Goal: Information Seeking & Learning: Understand process/instructions

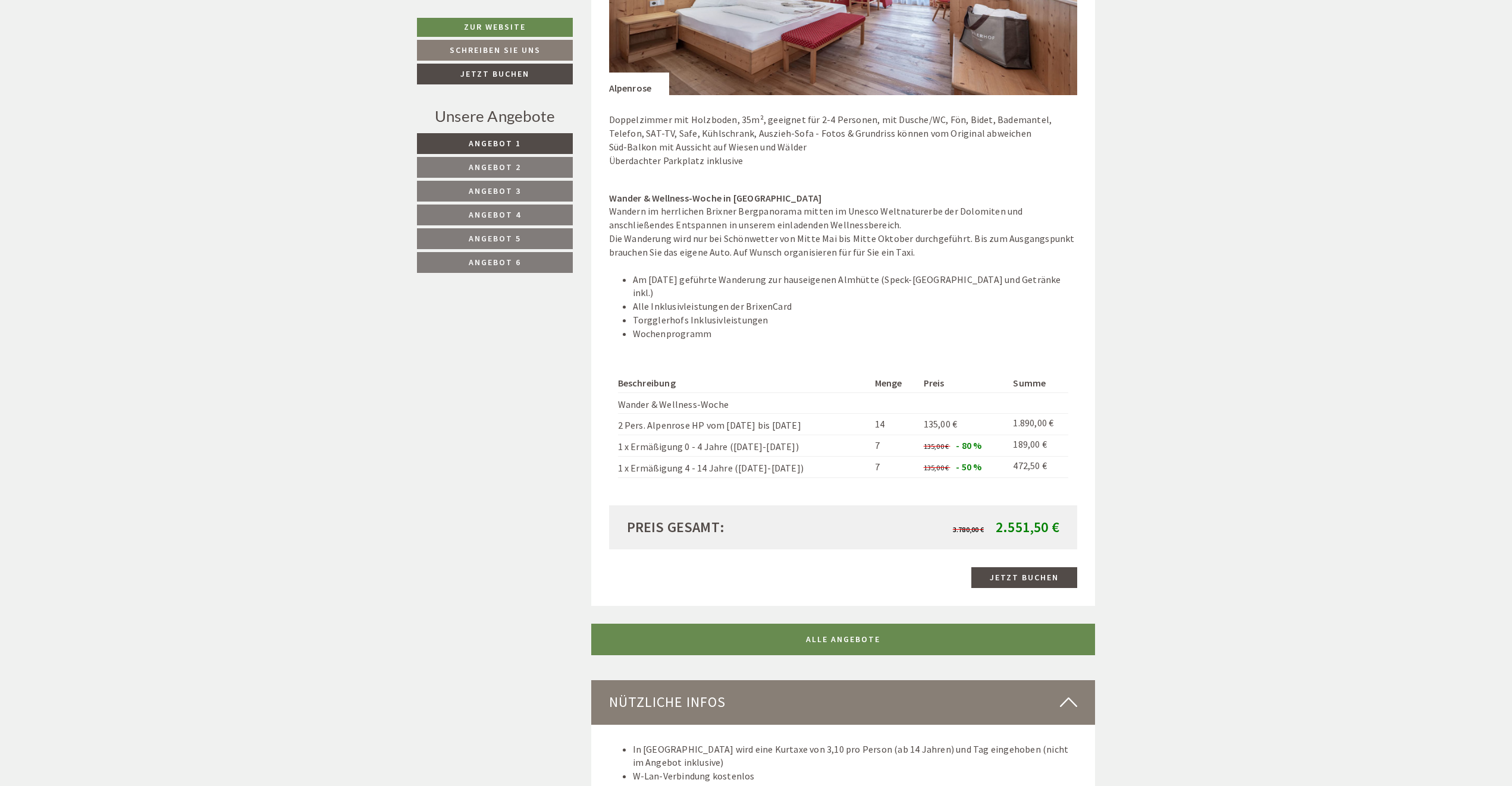
scroll to position [4044, 0]
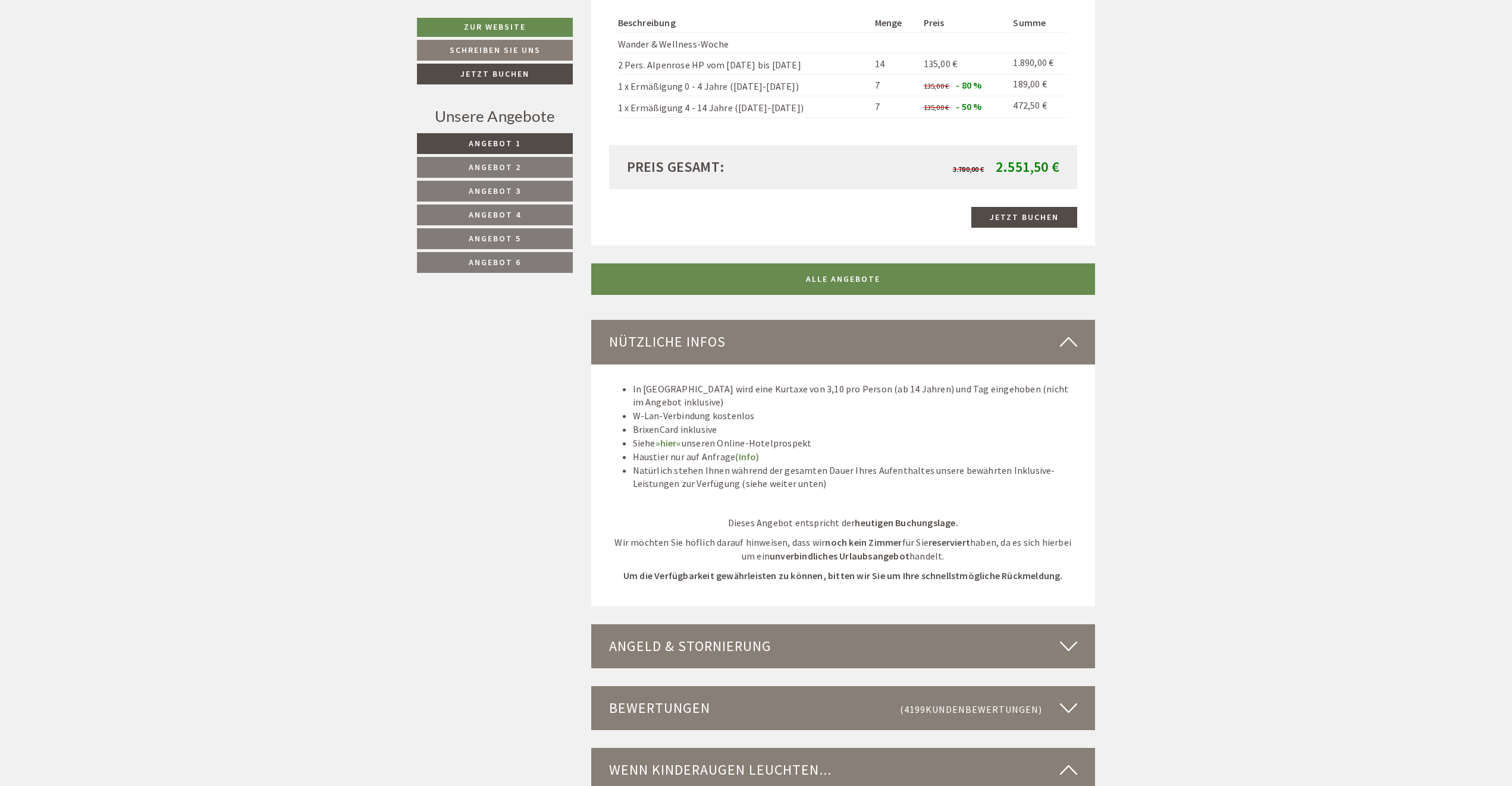
click at [931, 624] on div "Angeld & Stornierung" at bounding box center [843, 646] width 505 height 44
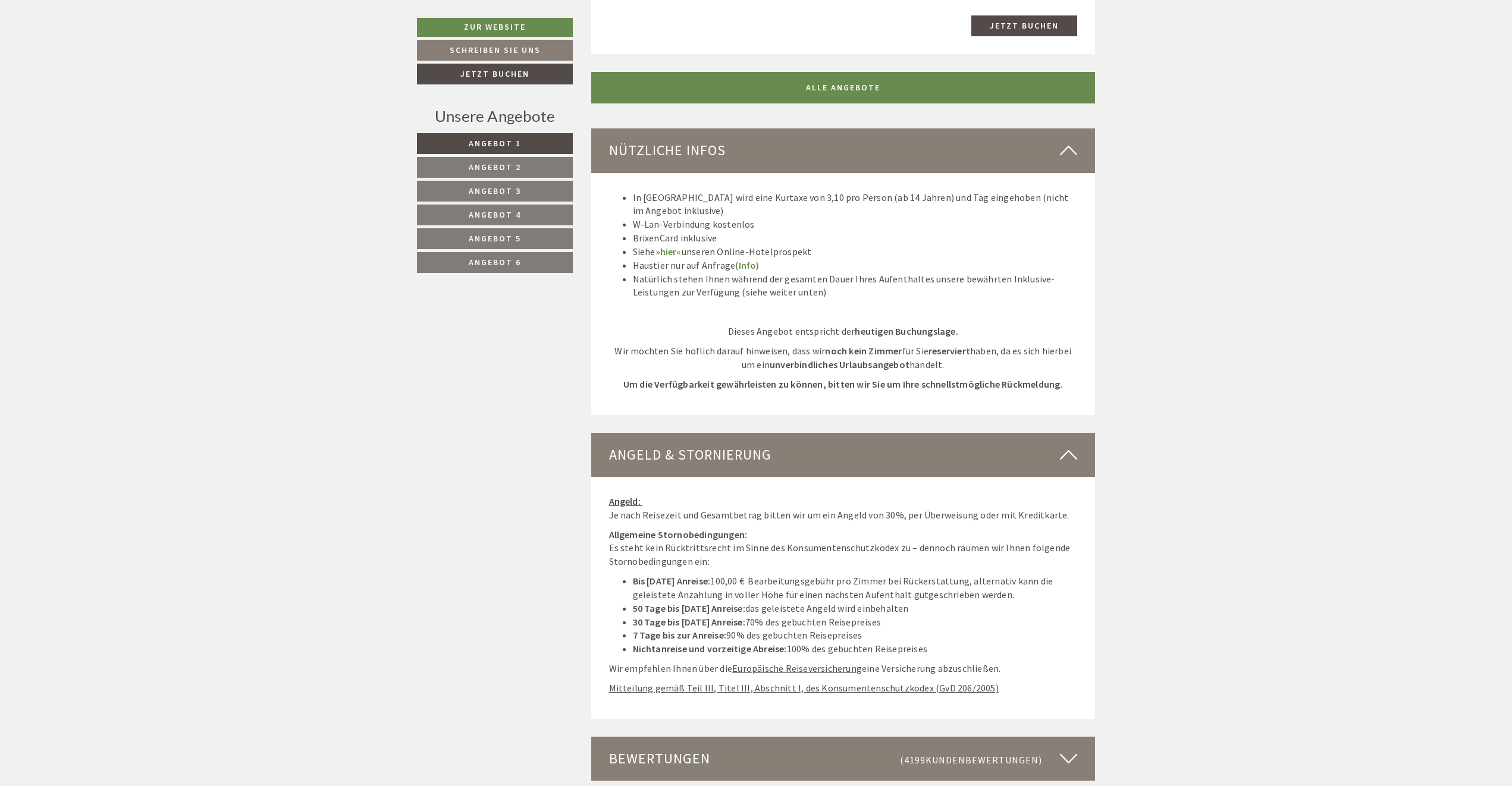
scroll to position [4401, 0]
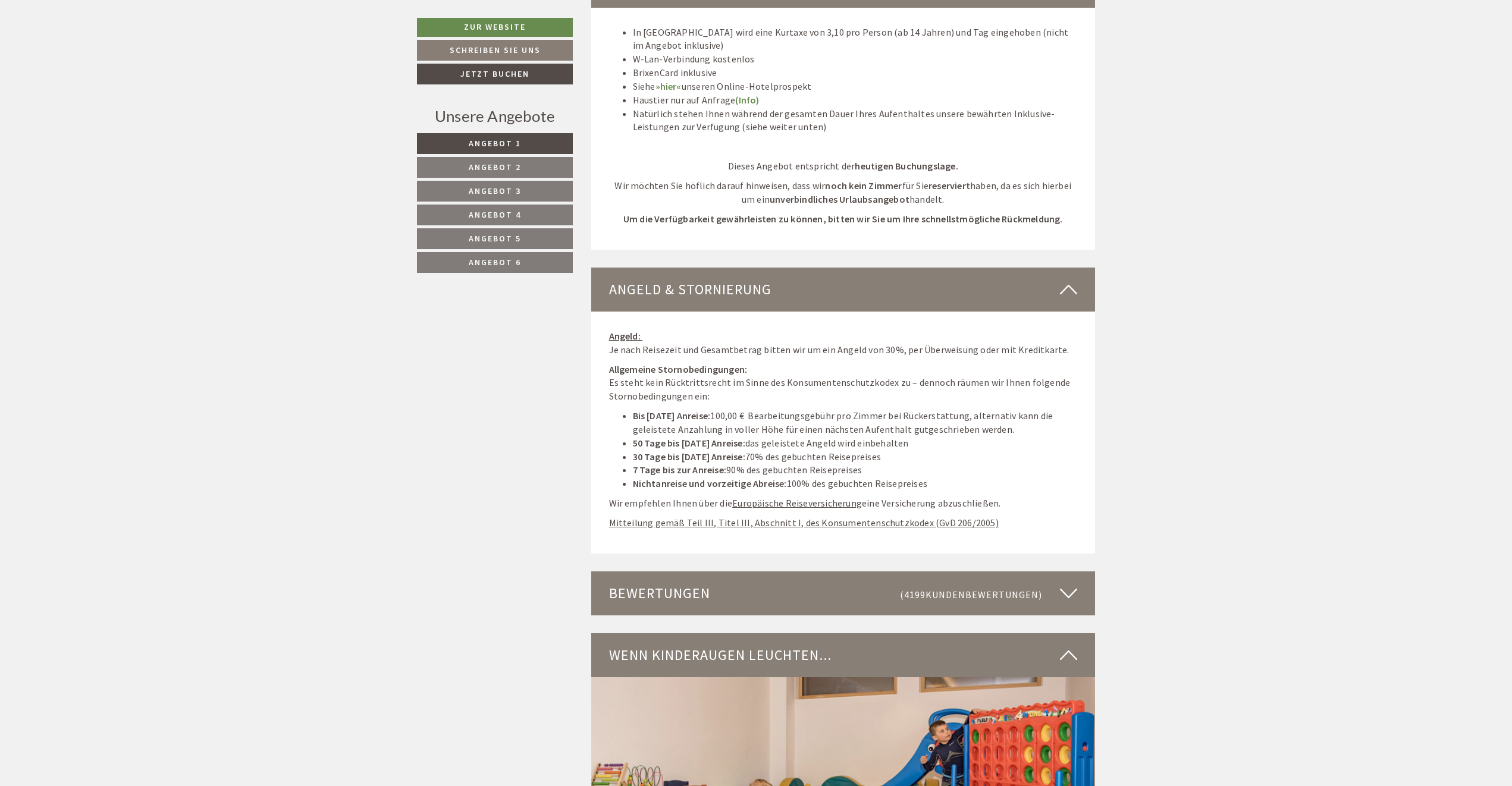
click at [829, 497] on u "Europäische Reiseversicherung" at bounding box center [797, 503] width 130 height 12
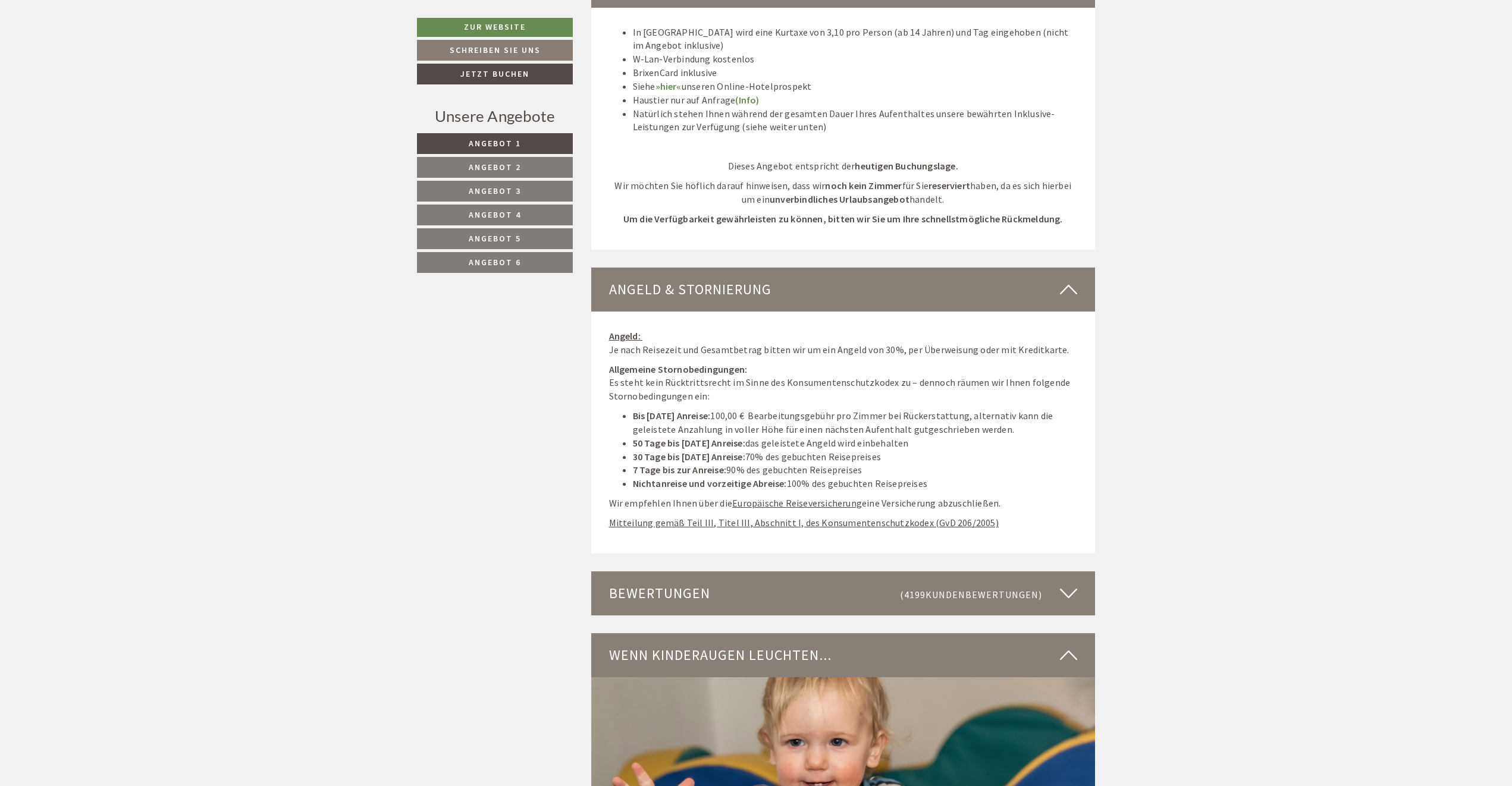
click at [845, 497] on u "Europäische Reiseversicherung" at bounding box center [797, 503] width 130 height 12
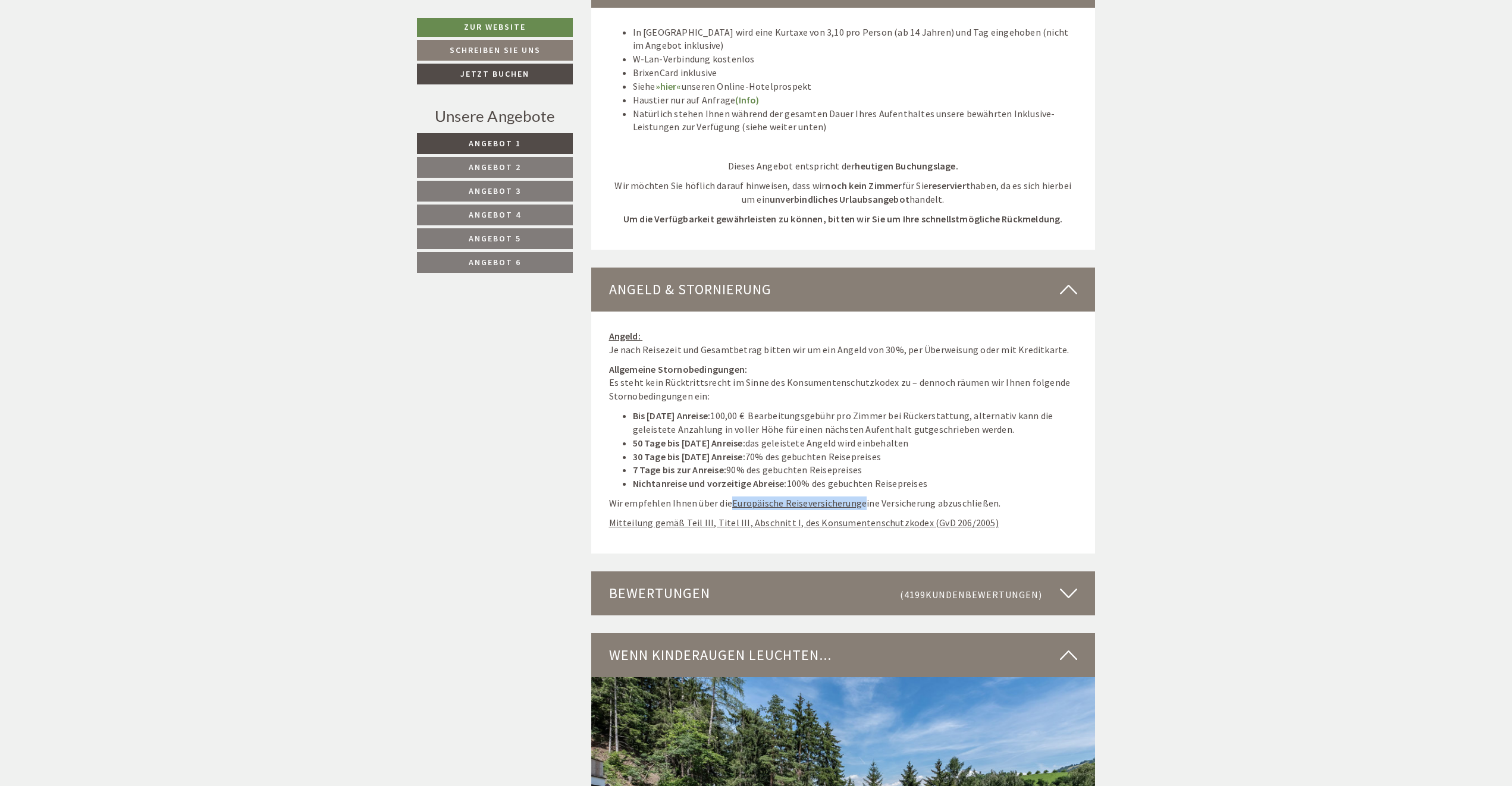
drag, startPoint x: 733, startPoint y: 461, endPoint x: 862, endPoint y: 469, distance: 129.2
click at [862, 496] on p "Wir empfehlen Ihnen über die Europäische Reiseversicherung eine Versicherung ab…" at bounding box center [843, 503] width 469 height 13
copy p "Europäische Reiseversicherung"
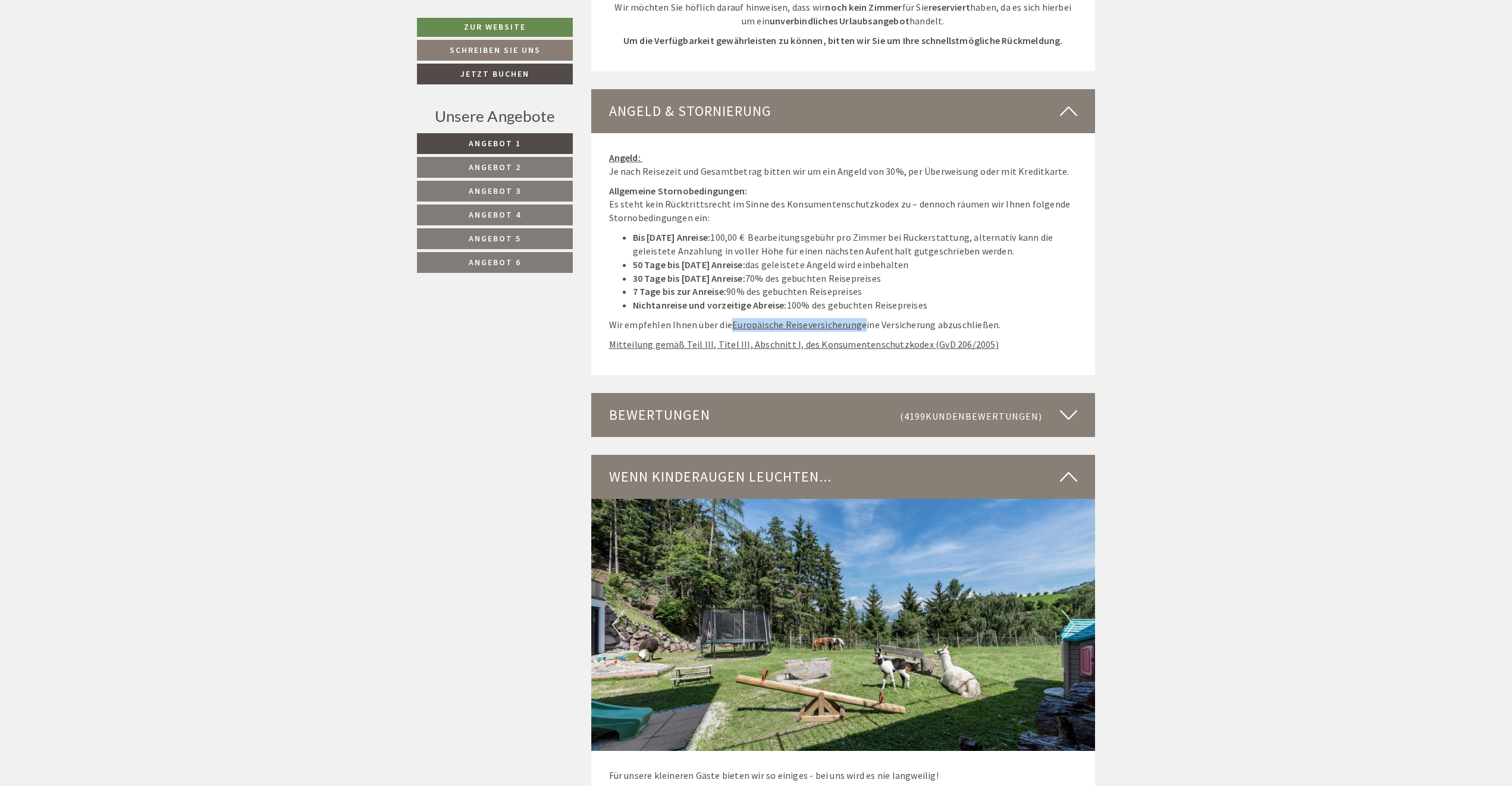
click at [1055, 576] on img at bounding box center [843, 625] width 505 height 252
click at [1065, 610] on button "Next" at bounding box center [1068, 625] width 13 height 30
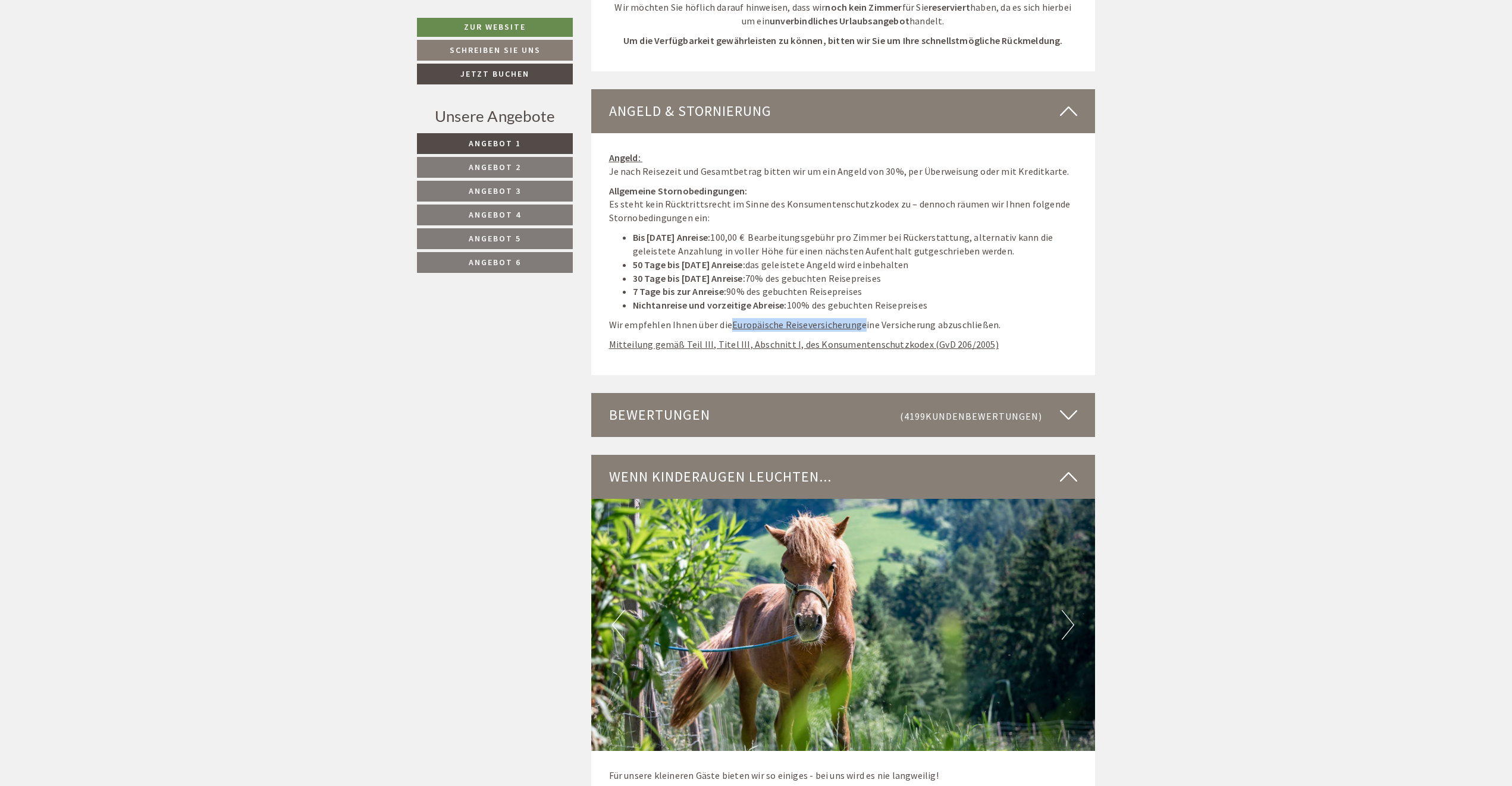
click at [1065, 610] on button "Next" at bounding box center [1068, 625] width 13 height 30
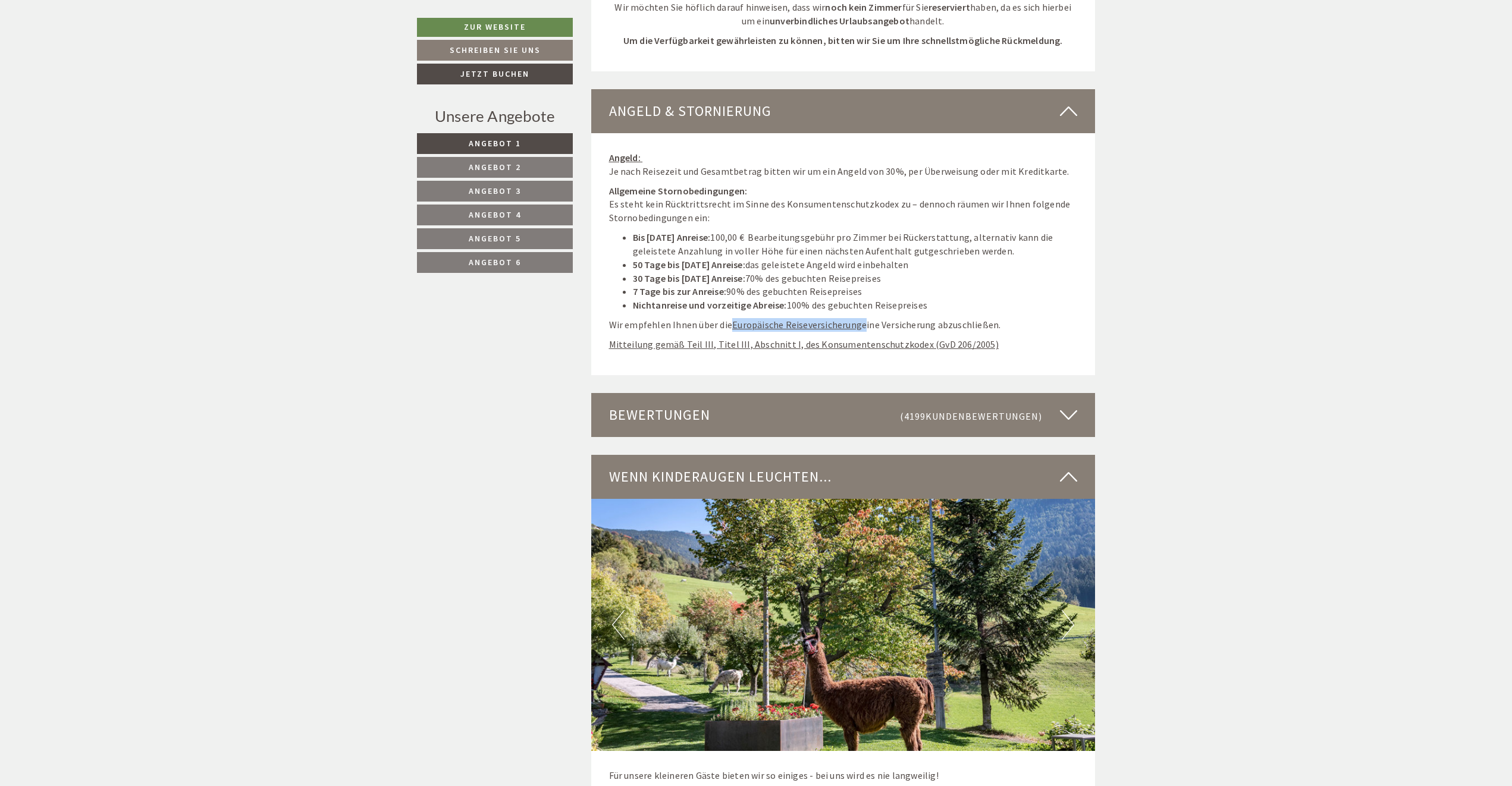
click at [1065, 610] on button "Next" at bounding box center [1068, 625] width 13 height 30
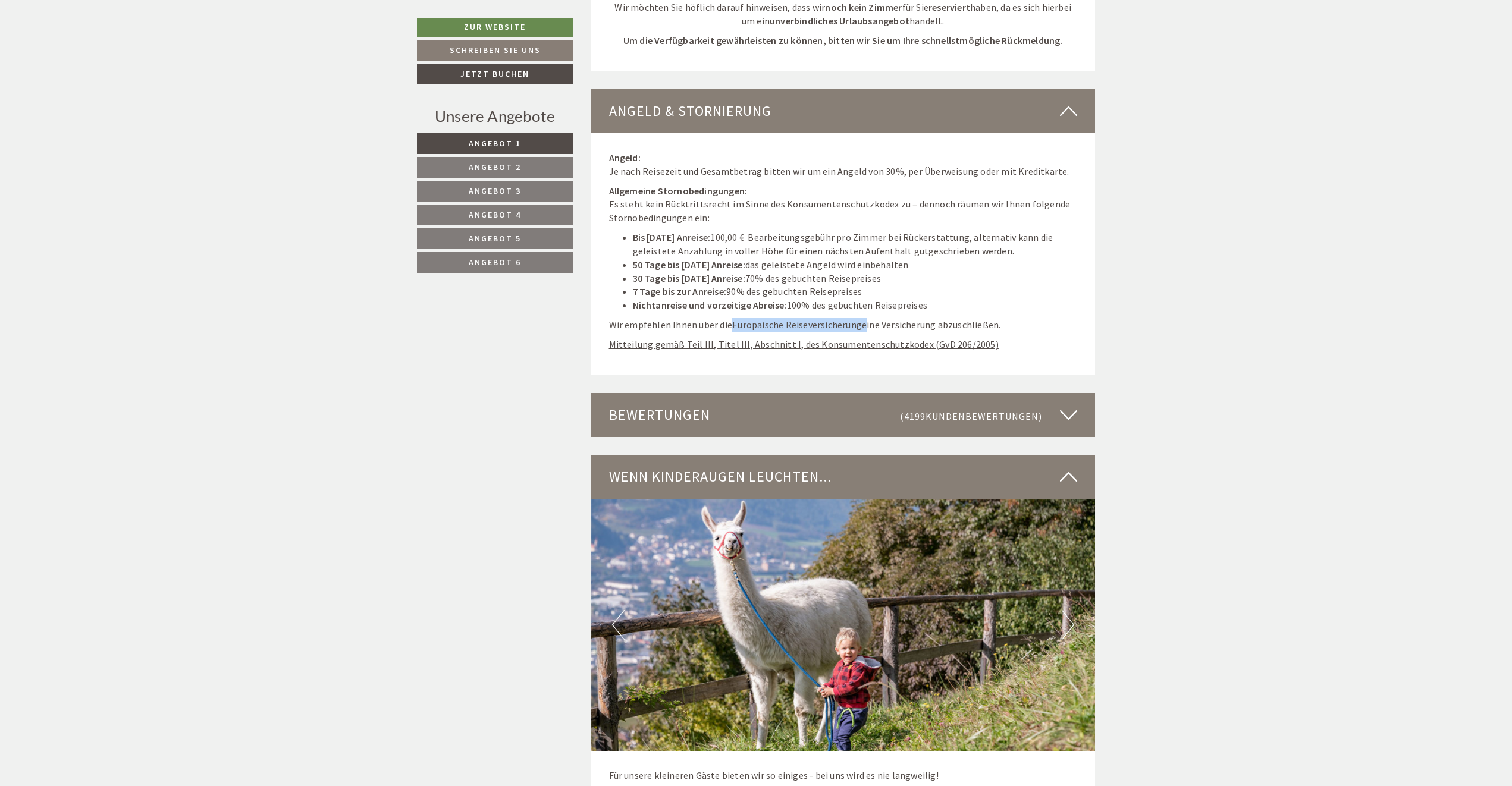
click at [1065, 610] on button "Next" at bounding box center [1068, 625] width 13 height 30
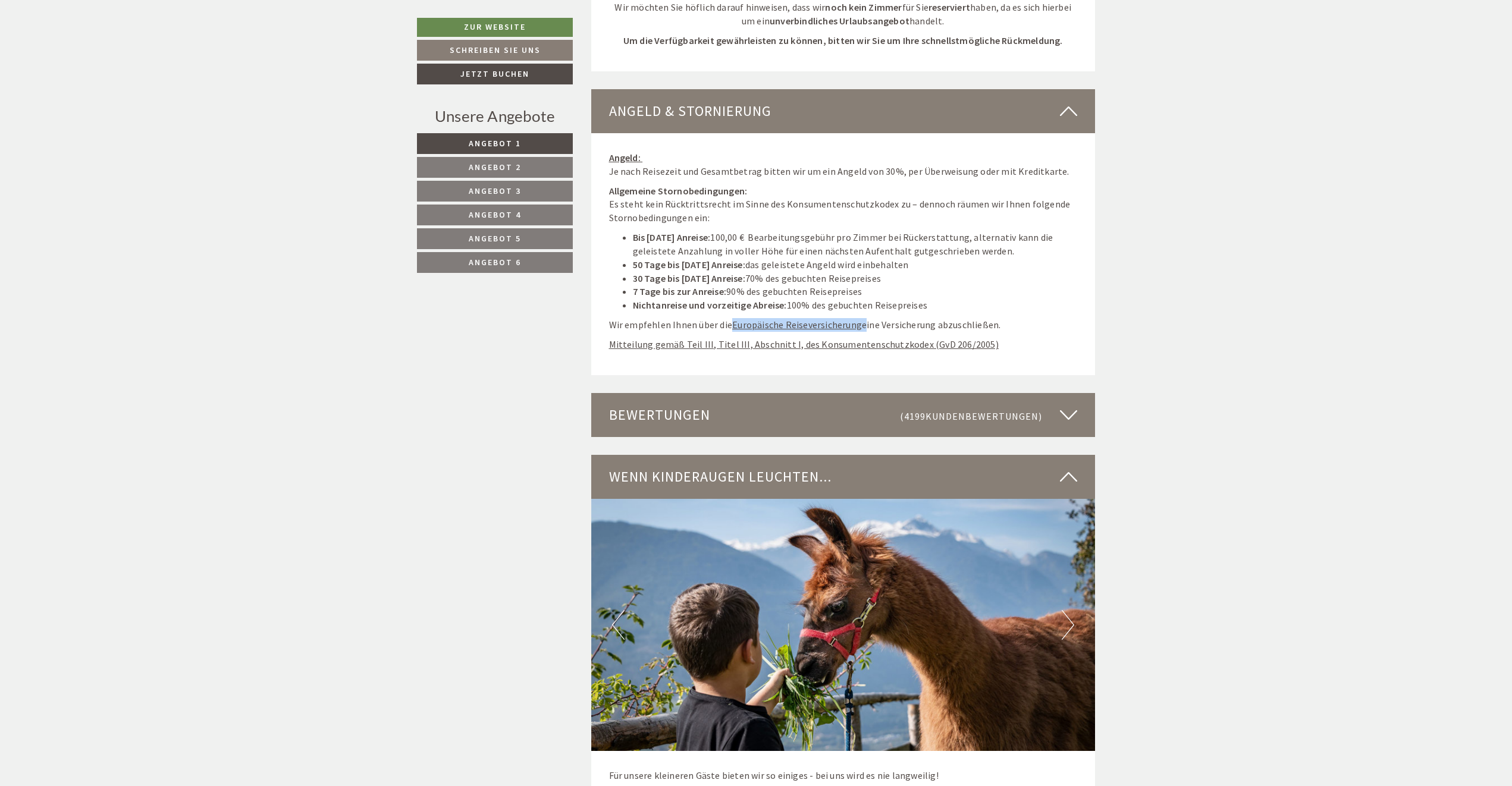
click at [1065, 610] on button "Next" at bounding box center [1068, 625] width 13 height 30
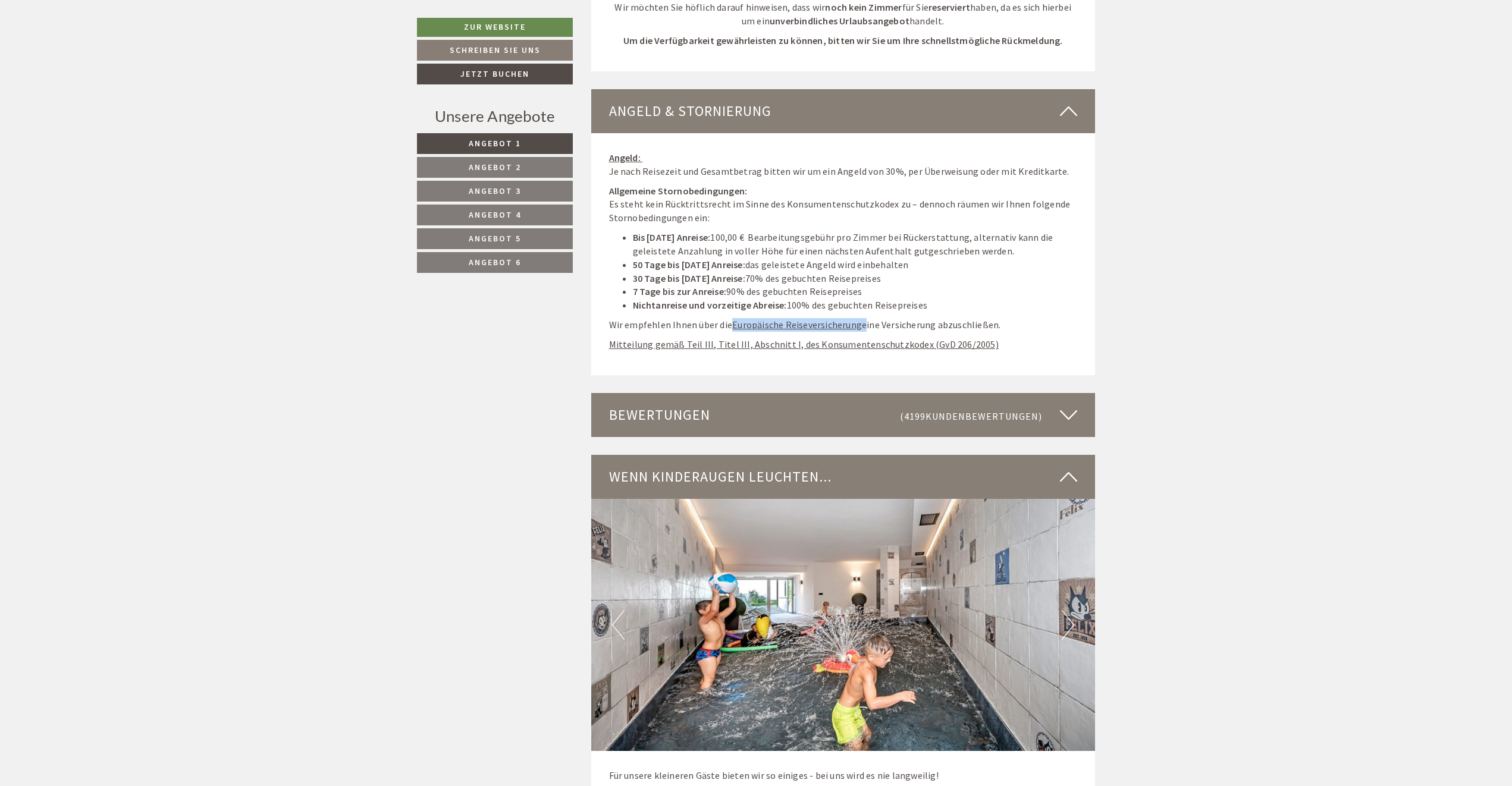
click at [1065, 610] on button "Next" at bounding box center [1068, 625] width 13 height 30
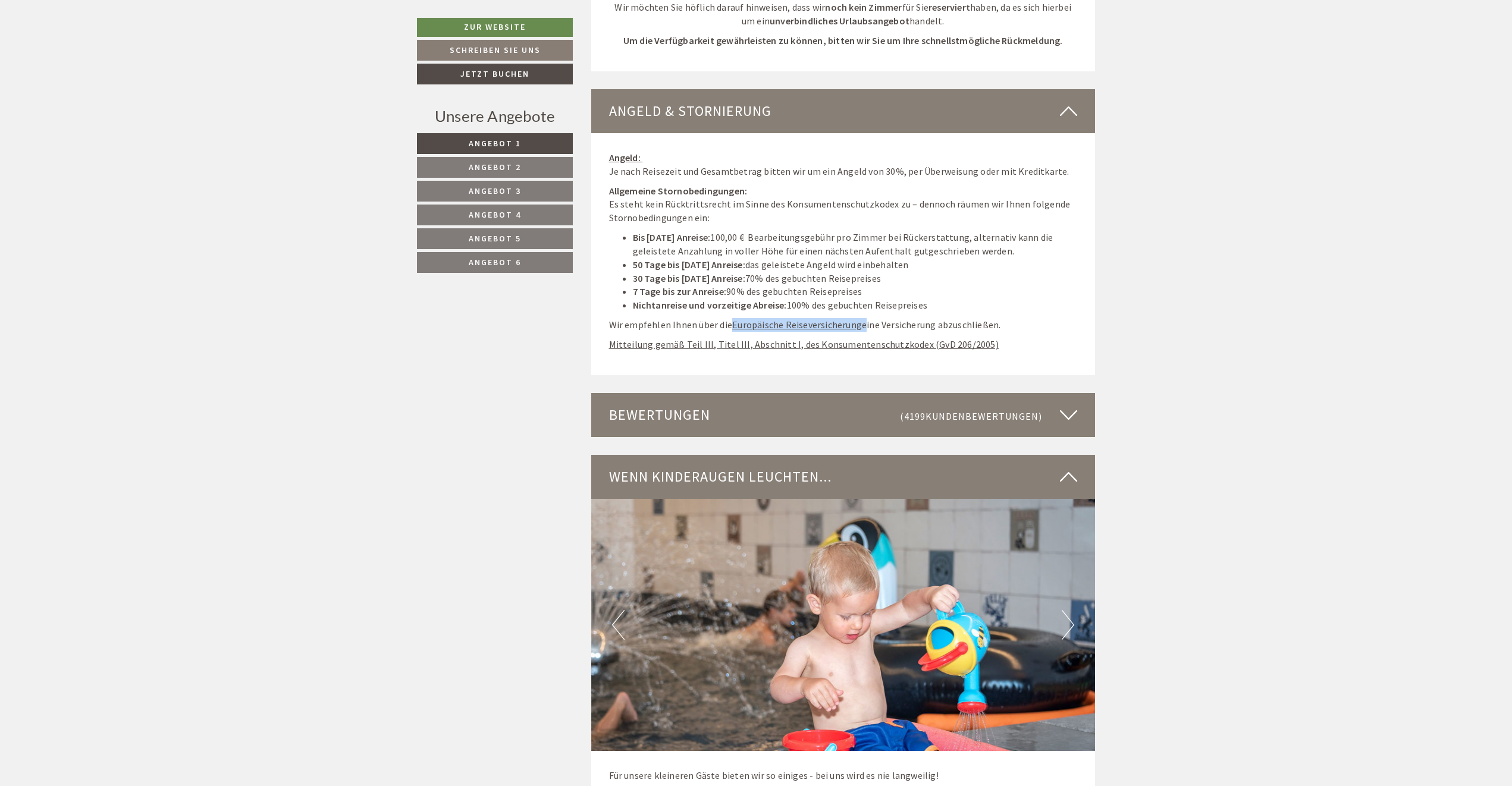
click at [614, 610] on button "Previous" at bounding box center [618, 625] width 13 height 30
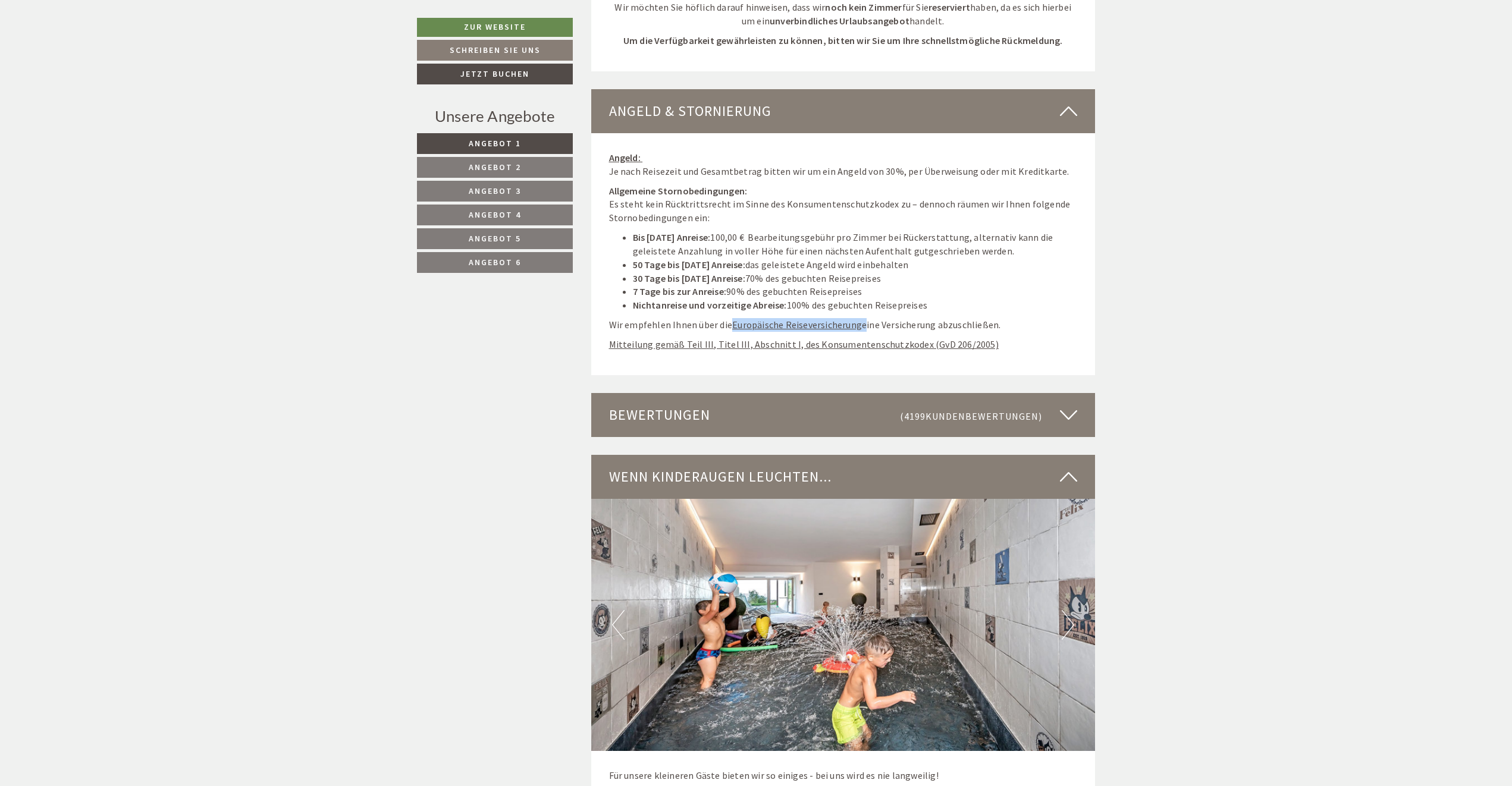
click at [1073, 610] on button "Next" at bounding box center [1068, 625] width 13 height 30
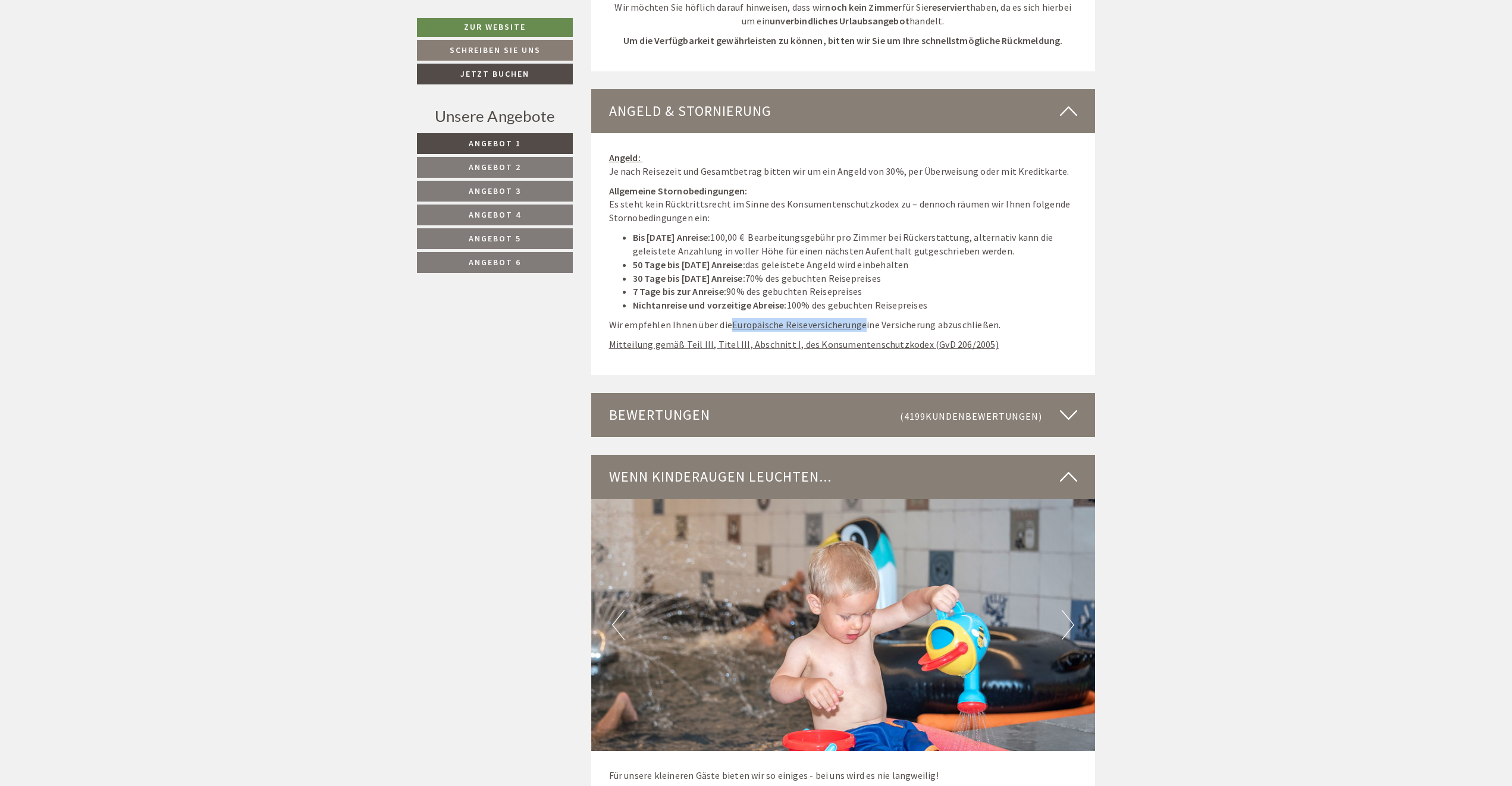
click at [1073, 610] on button "Next" at bounding box center [1068, 625] width 13 height 30
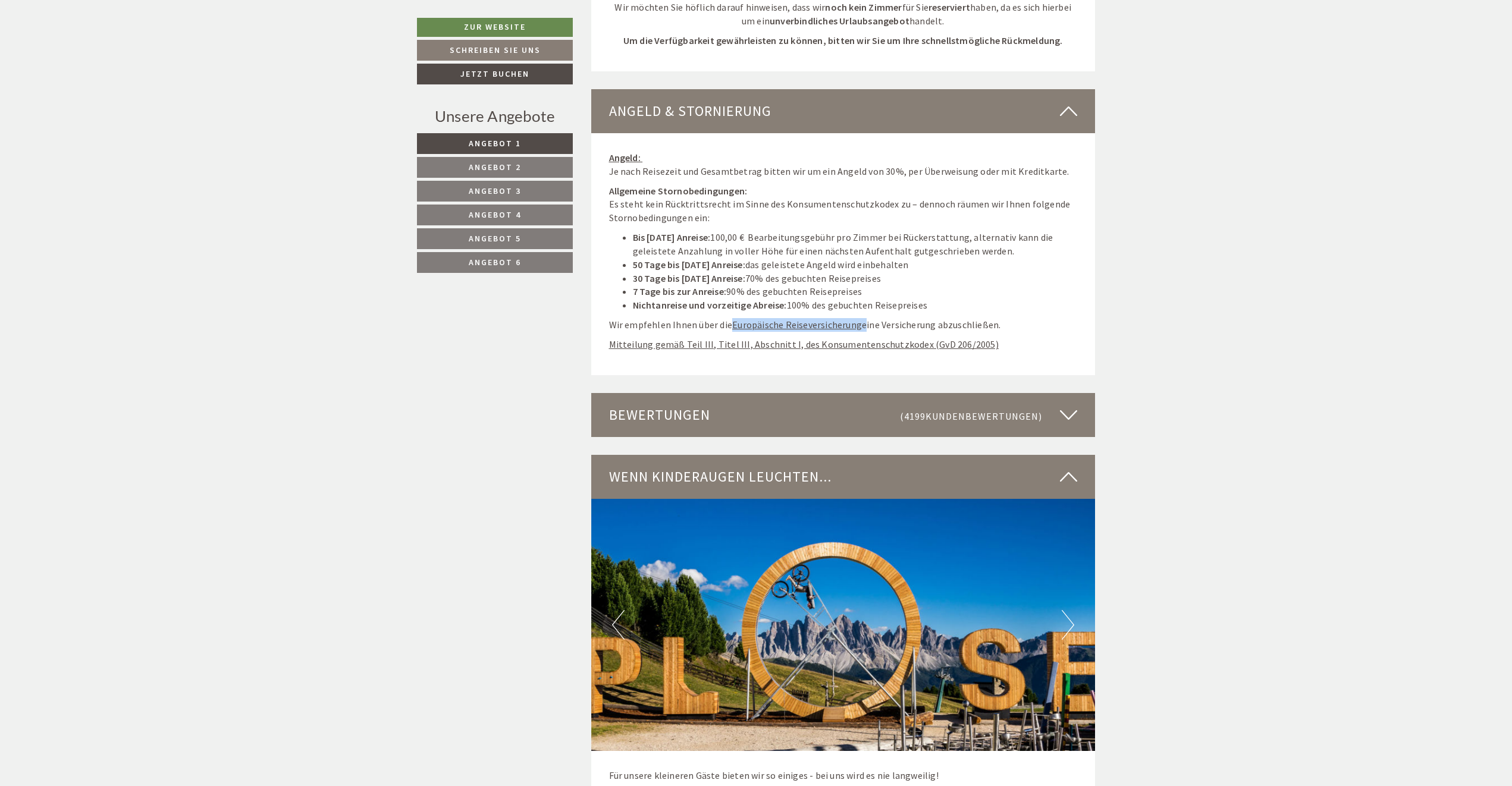
click at [1073, 610] on button "Next" at bounding box center [1068, 625] width 13 height 30
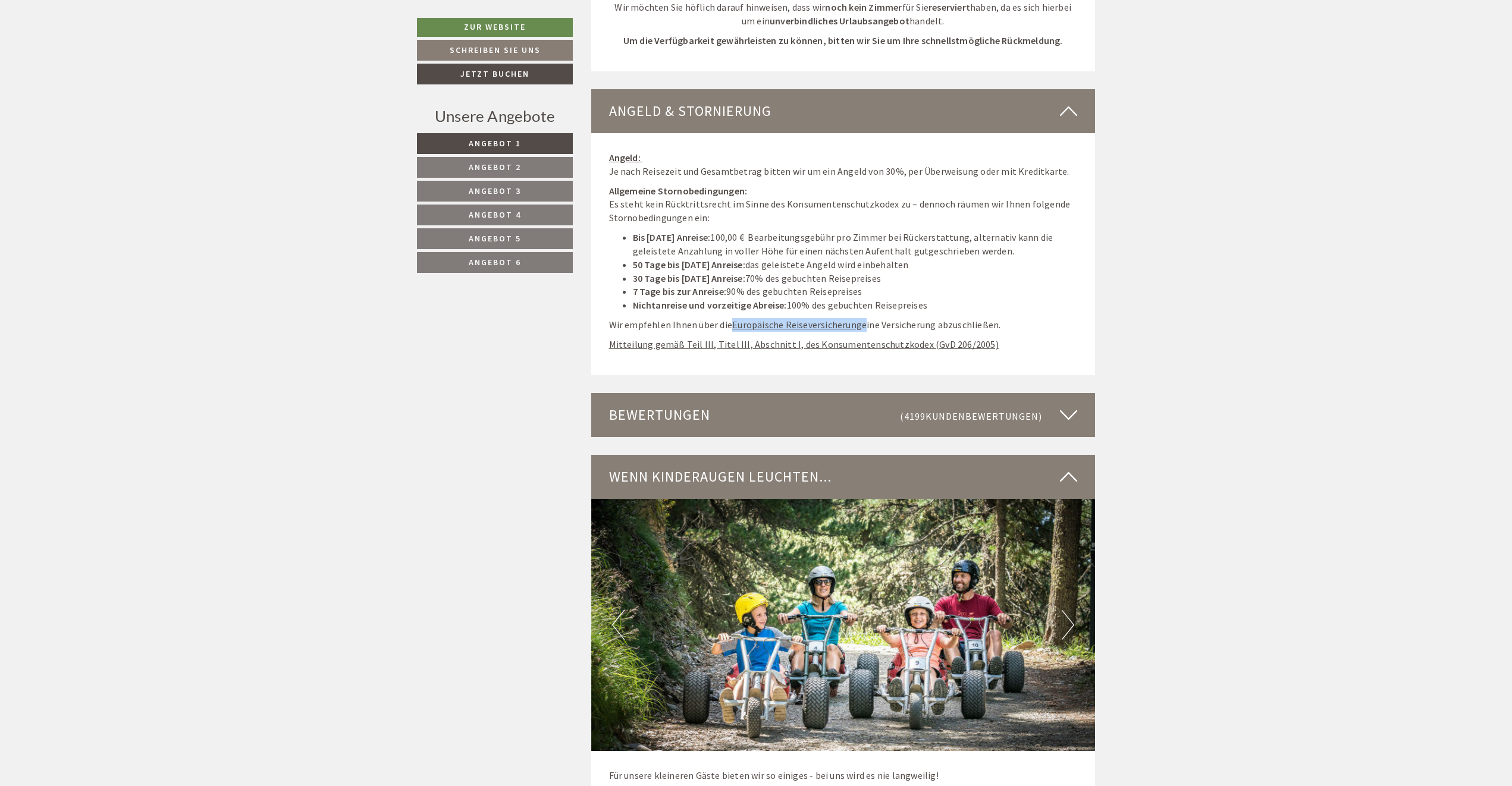
click at [1073, 610] on button "Next" at bounding box center [1068, 625] width 13 height 30
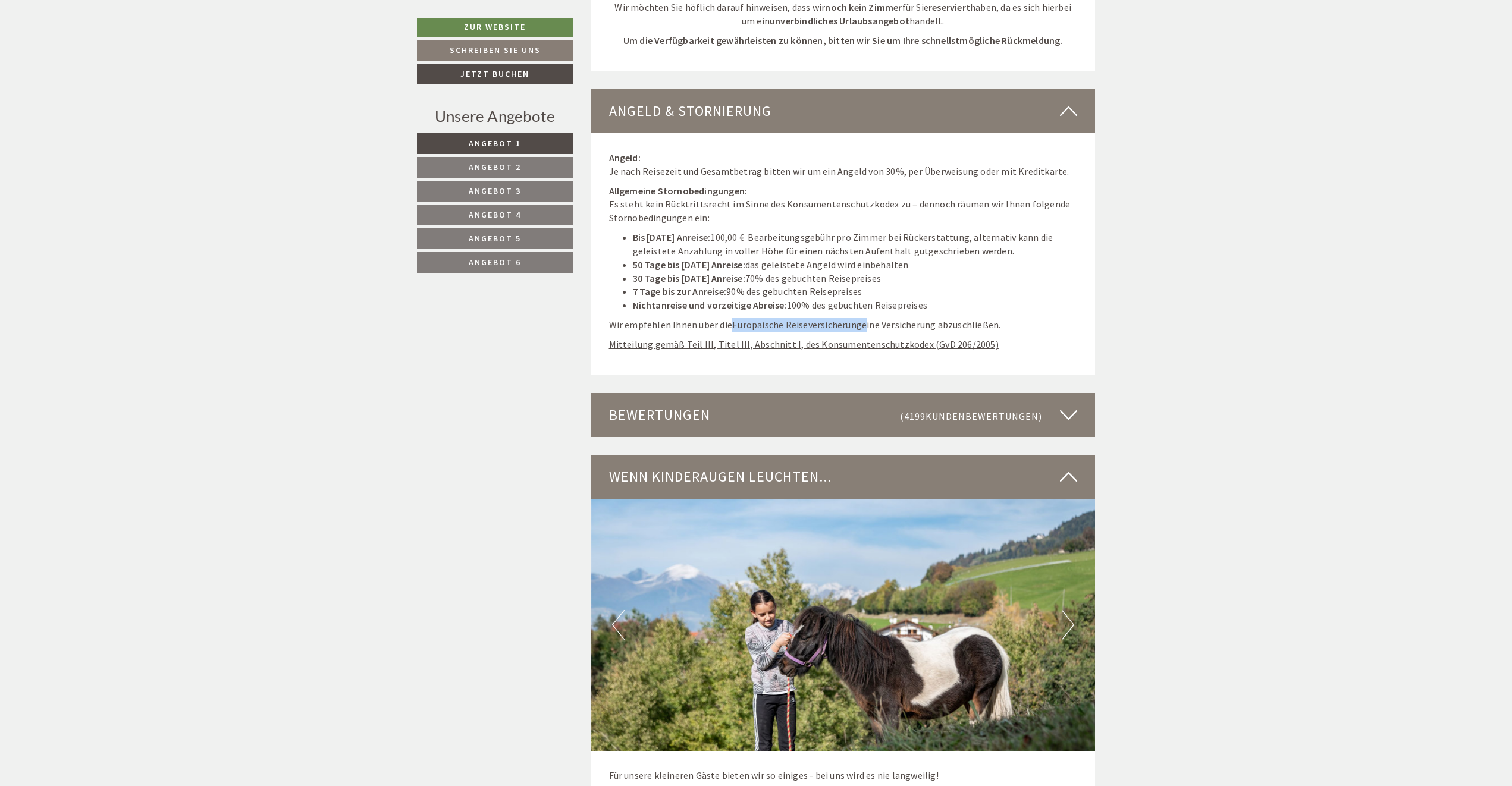
click at [1073, 610] on button "Next" at bounding box center [1068, 625] width 13 height 30
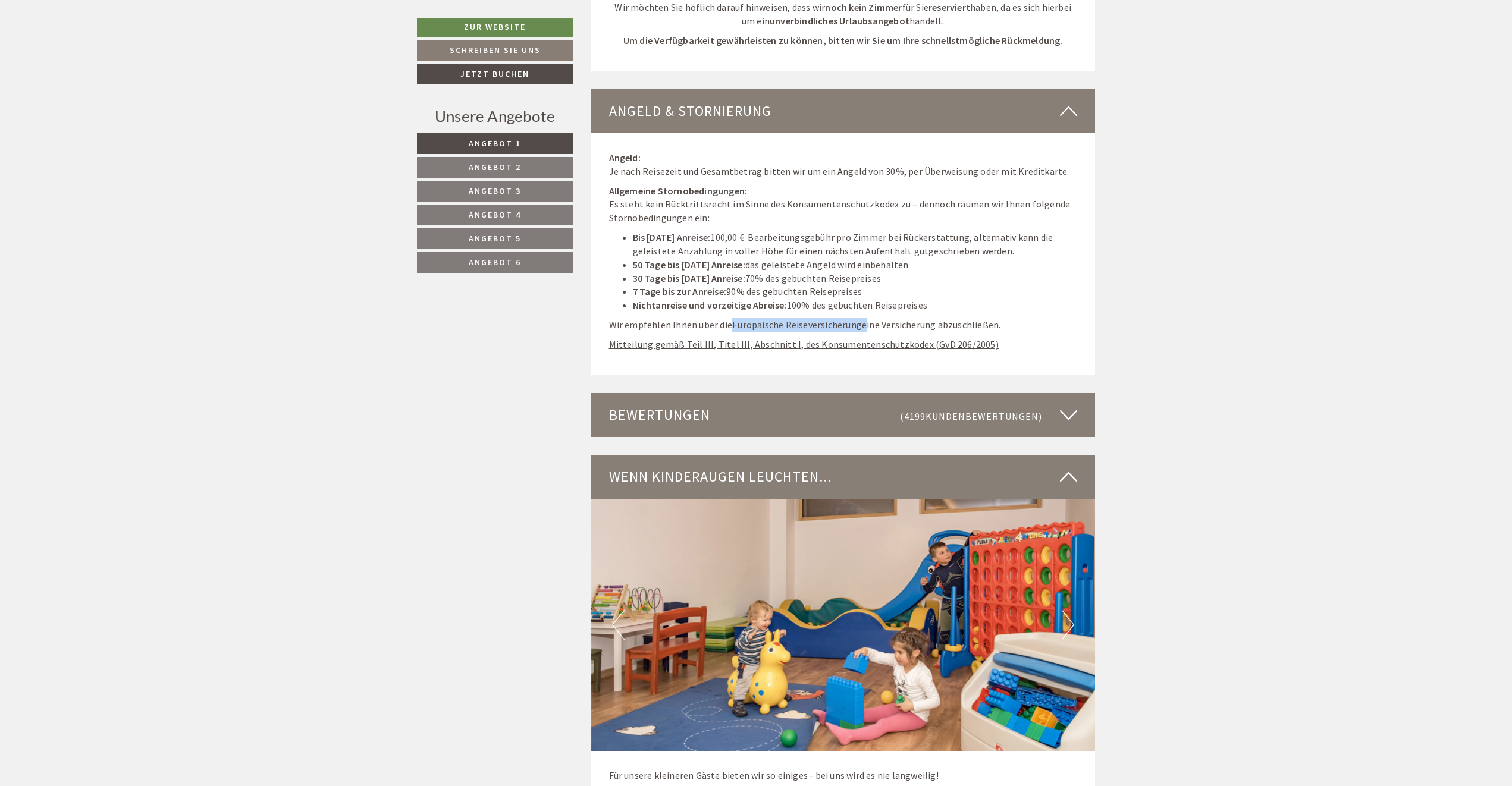
click at [1073, 610] on button "Next" at bounding box center [1068, 625] width 13 height 30
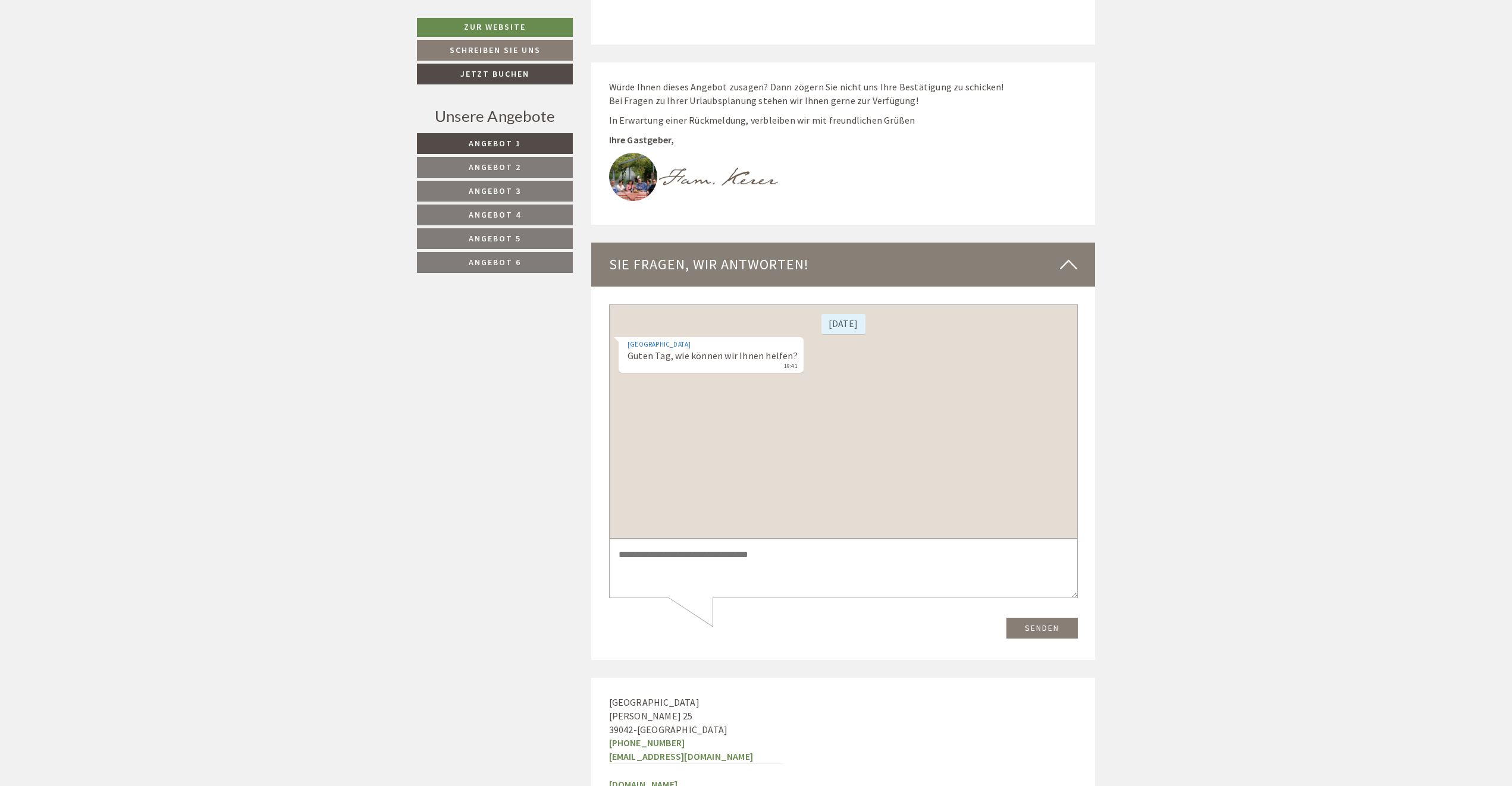
scroll to position [6428, 0]
